Goal: Task Accomplishment & Management: Manage account settings

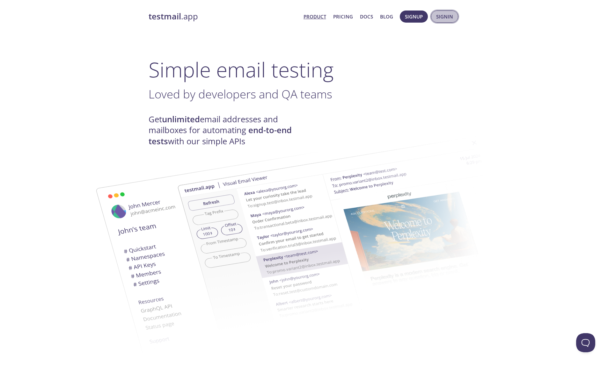
click at [447, 17] on span "Signin" at bounding box center [444, 16] width 17 height 8
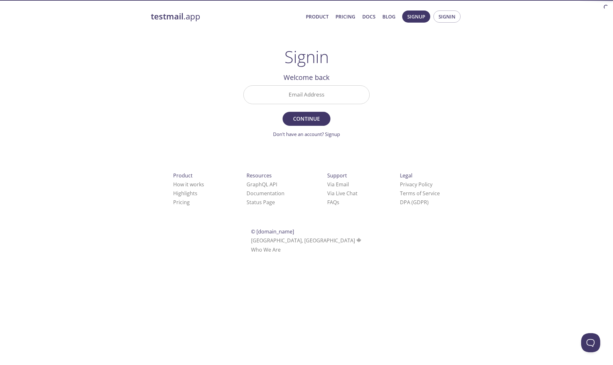
click at [308, 96] on input "Email Address" at bounding box center [307, 95] width 126 height 18
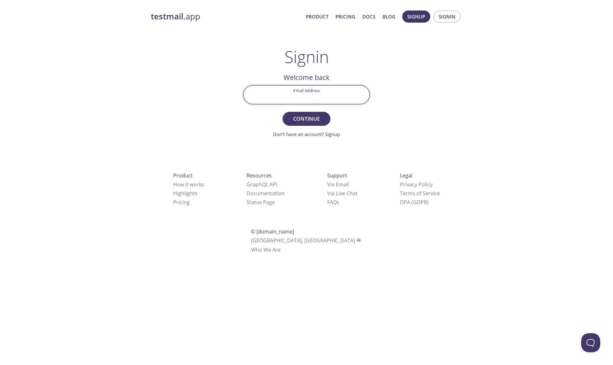
click at [354, 101] on input "Email Address" at bounding box center [307, 95] width 126 height 18
drag, startPoint x: 354, startPoint y: 99, endPoint x: 357, endPoint y: 96, distance: 4.1
click at [354, 98] on input "Email Address" at bounding box center [307, 95] width 126 height 18
click at [0, 262] on com-1password-button at bounding box center [0, 262] width 0 height 0
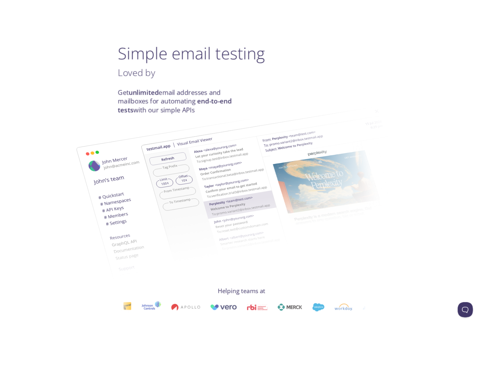
scroll to position [82, 0]
